Goal: Task Accomplishment & Management: Manage account settings

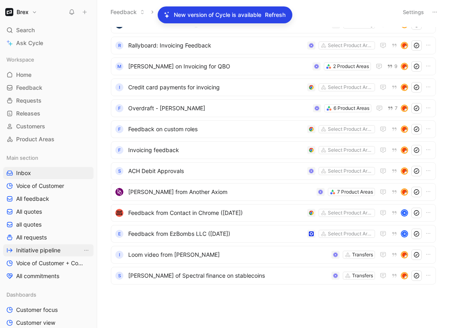
scroll to position [124, 0]
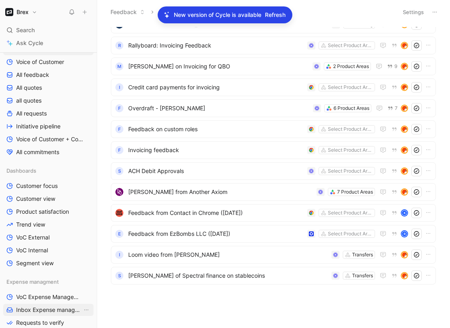
click at [31, 310] on span "Inbox Expense management" at bounding box center [49, 310] width 66 height 8
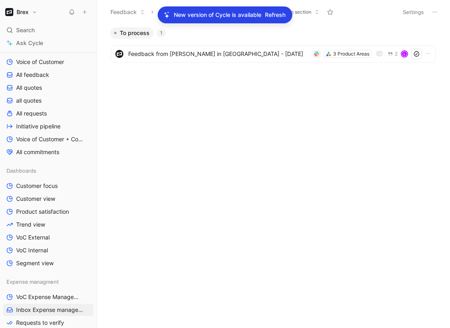
click at [226, 15] on p "New version of Cycle is available" at bounding box center [217, 15] width 87 height 10
click at [165, 17] on icon at bounding box center [167, 15] width 6 height 6
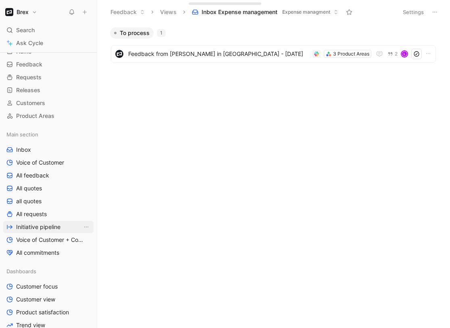
scroll to position [25, 0]
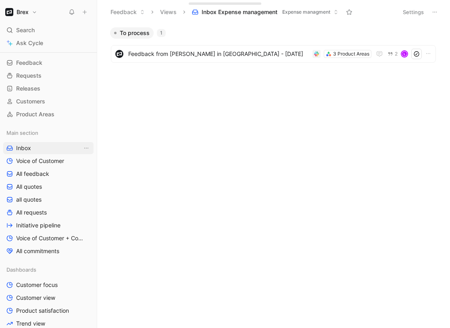
click at [40, 147] on link "Inbox" at bounding box center [48, 148] width 90 height 12
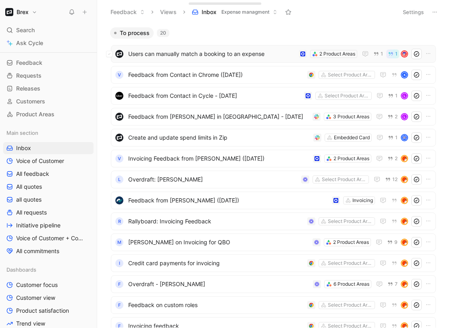
click at [262, 61] on div "Users can manually match a booking to an expense 2 Product Areas 1 1" at bounding box center [273, 54] width 325 height 18
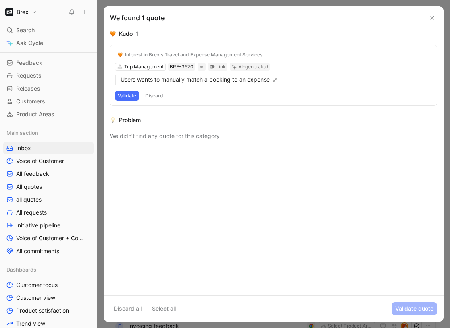
click at [427, 21] on button at bounding box center [432, 18] width 10 height 10
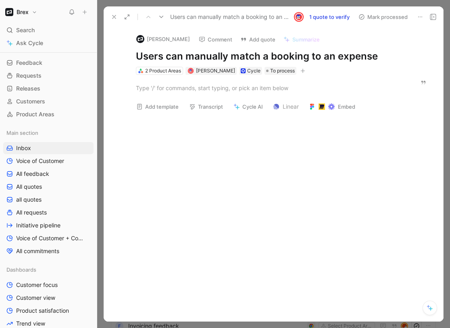
click at [118, 17] on button at bounding box center [113, 16] width 11 height 11
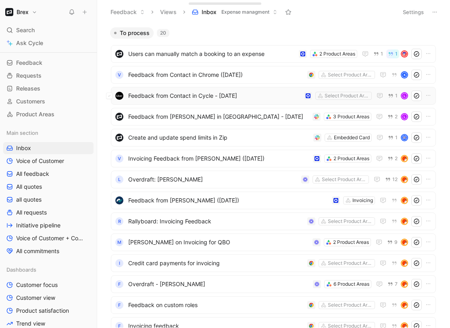
click at [207, 97] on span "Feedback from Contact in Cycle - [DATE]" at bounding box center [214, 96] width 172 height 10
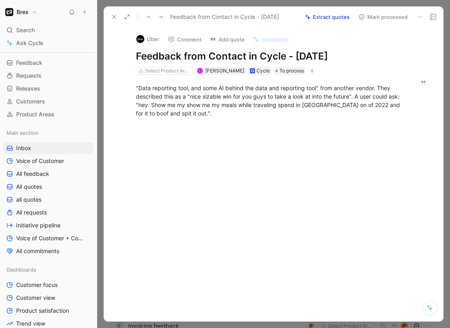
click at [112, 14] on icon at bounding box center [114, 17] width 6 height 6
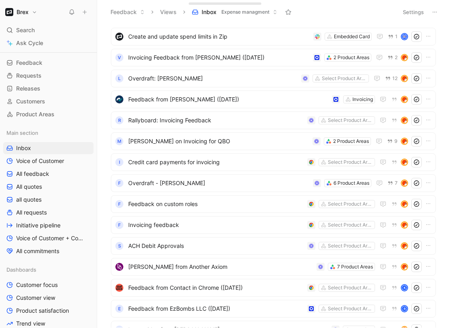
scroll to position [143, 0]
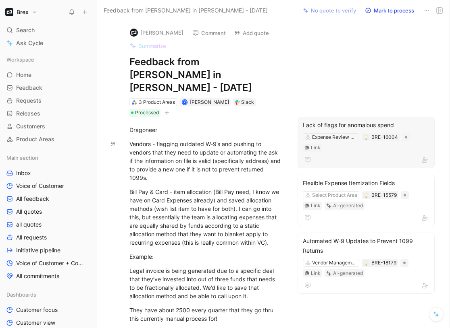
click at [359, 155] on div at bounding box center [365, 160] width 126 height 10
click at [315, 144] on div "Link" at bounding box center [316, 148] width 10 height 8
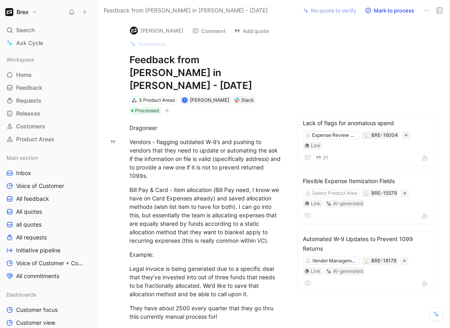
click at [385, 12] on button "Mark to process" at bounding box center [389, 10] width 56 height 11
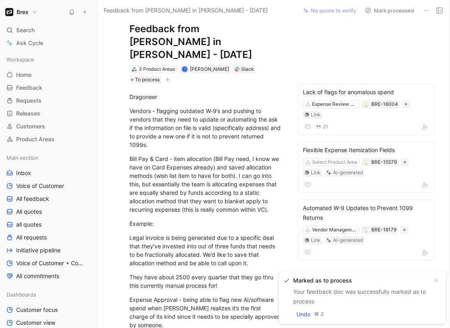
scroll to position [2, 0]
